Goal: Check status: Check status

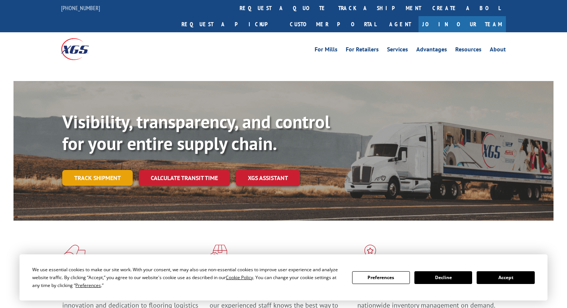
click at [87, 170] on link "Track shipment" at bounding box center [97, 178] width 71 height 16
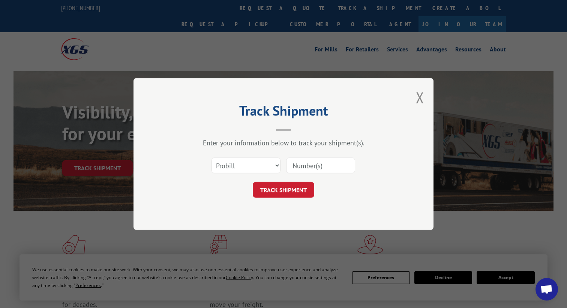
click at [308, 169] on input at bounding box center [320, 166] width 69 height 16
type input "17589965"
click at [280, 188] on button "TRACK SHIPMENT" at bounding box center [284, 190] width 62 height 16
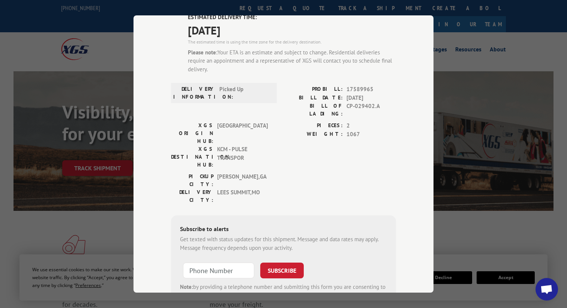
scroll to position [64, 0]
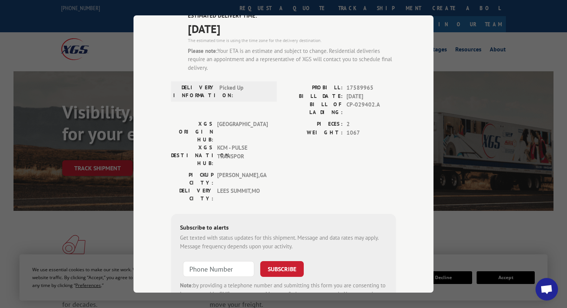
click at [220, 260] on div at bounding box center [218, 268] width 71 height 17
click at [213, 261] on input "+1 (___) ___-____" at bounding box center [218, 269] width 71 height 16
type input "[PHONE_NUMBER]"
click at [281, 261] on button "SUBSCRIBE" at bounding box center [282, 269] width 44 height 16
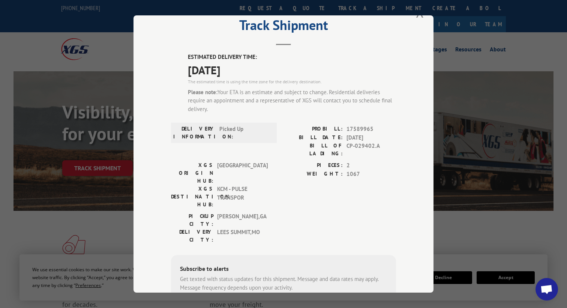
scroll to position [24, 0]
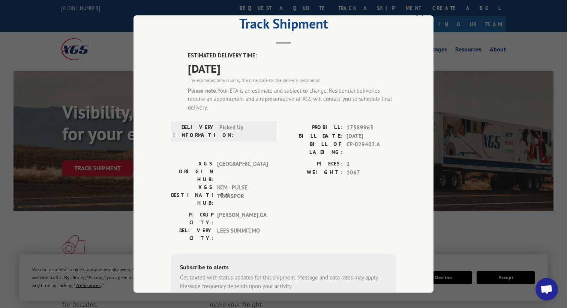
click at [440, 229] on div "Track Shipment ESTIMATED DELIVERY TIME: [DATE] The estimated time is using the …" at bounding box center [283, 154] width 567 height 308
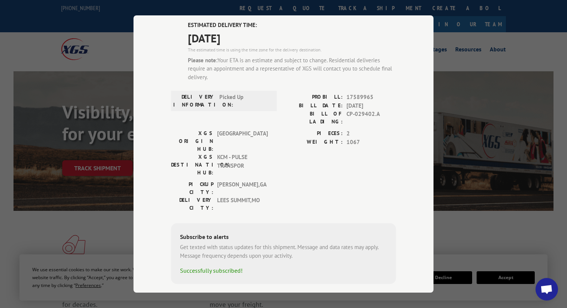
scroll to position [0, 0]
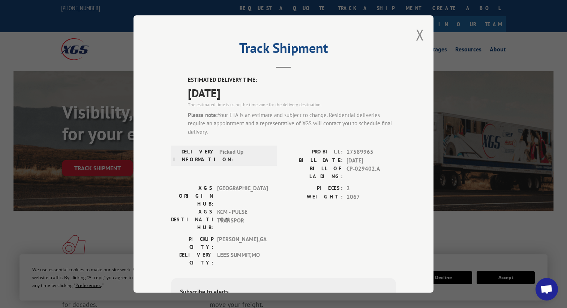
click at [426, 38] on div "Track Shipment ESTIMATED DELIVERY TIME: [DATE] The estimated time is using the …" at bounding box center [284, 153] width 300 height 277
click at [419, 35] on button "Close modal" at bounding box center [420, 35] width 8 height 20
